Goal: Answer question/provide support: Share knowledge or assist other users

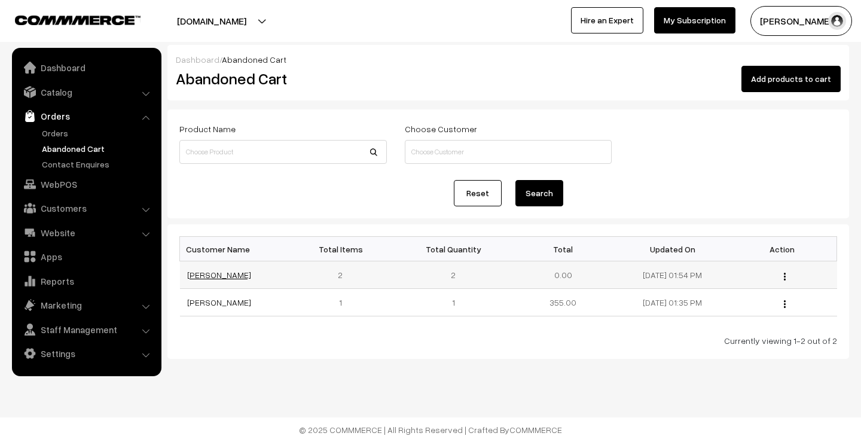
click at [211, 276] on link "[PERSON_NAME]" at bounding box center [219, 275] width 64 height 10
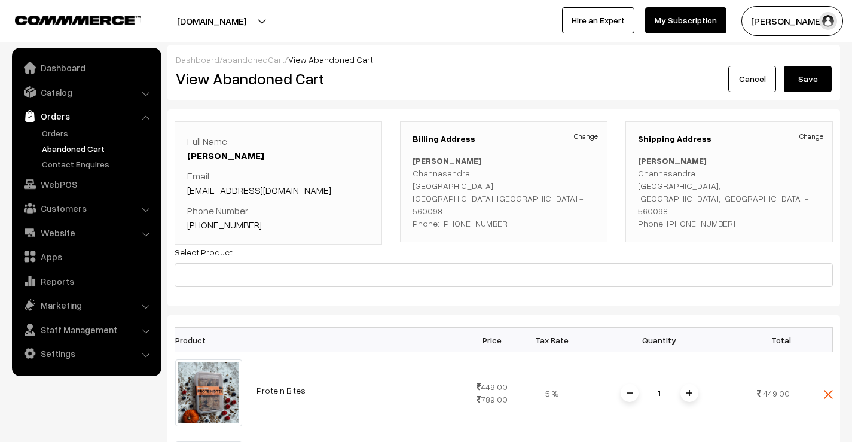
drag, startPoint x: 414, startPoint y: 173, endPoint x: 541, endPoint y: 173, distance: 126.8
click at [541, 173] on p "Amit chavan Channasandra Bangalore, Karnataka, India - 560098 Phone: +91 968684…" at bounding box center [504, 191] width 182 height 75
click at [785, 11] on button "[PERSON_NAME]…" at bounding box center [793, 21] width 102 height 30
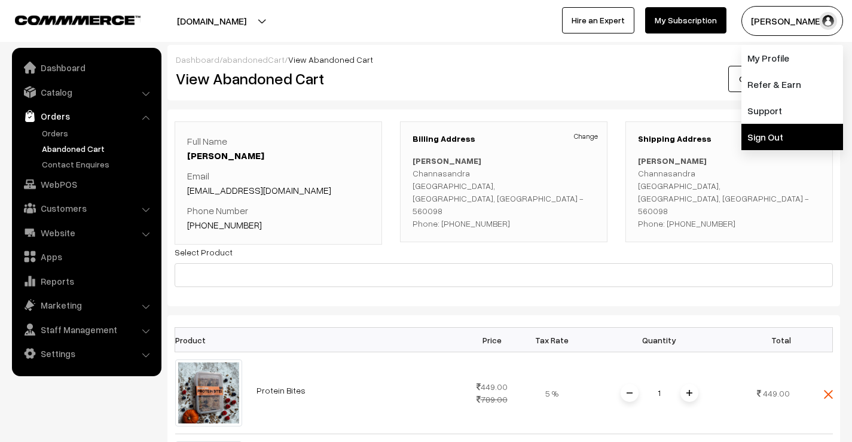
click at [772, 133] on link "Sign Out" at bounding box center [793, 137] width 102 height 26
